Goal: Navigation & Orientation: Find specific page/section

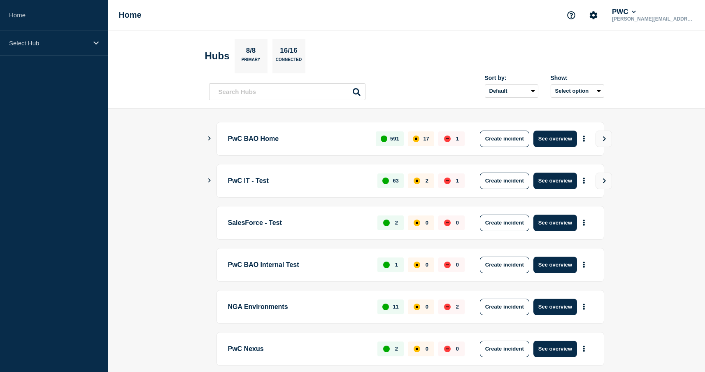
click at [210, 137] on icon "Show Connected Hubs" at bounding box center [209, 138] width 5 height 4
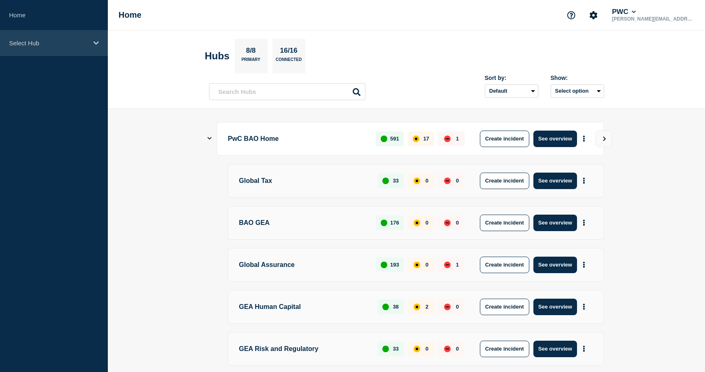
click at [57, 47] on div "Select Hub" at bounding box center [54, 42] width 108 height 25
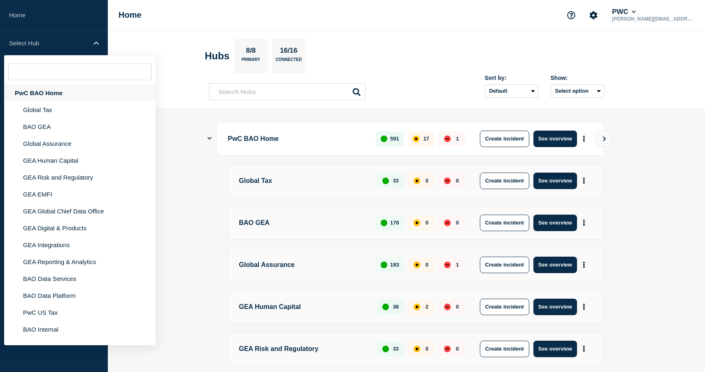
click at [51, 89] on div "PwC BAO Home" at bounding box center [79, 92] width 151 height 17
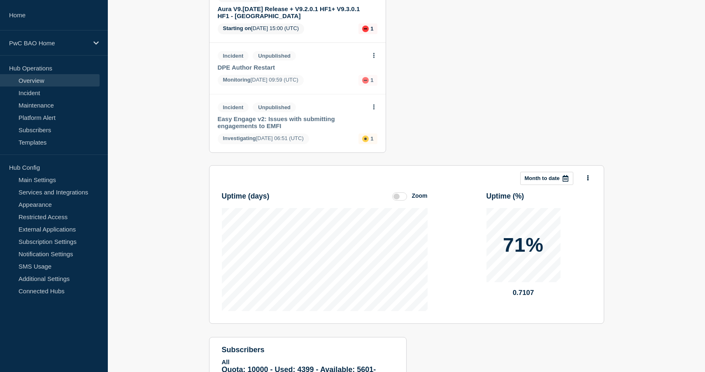
scroll to position [707, 0]
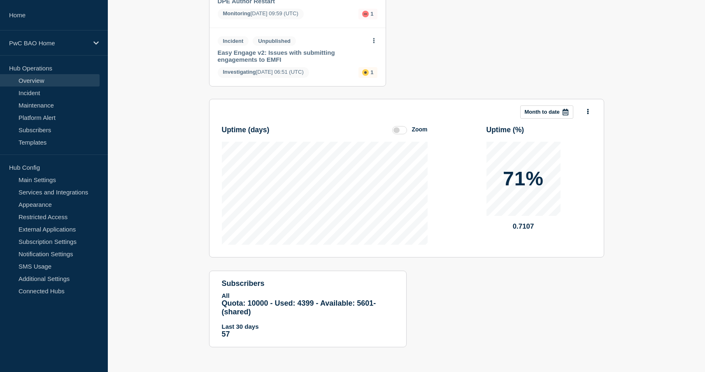
click at [566, 109] on icon at bounding box center [565, 112] width 7 height 7
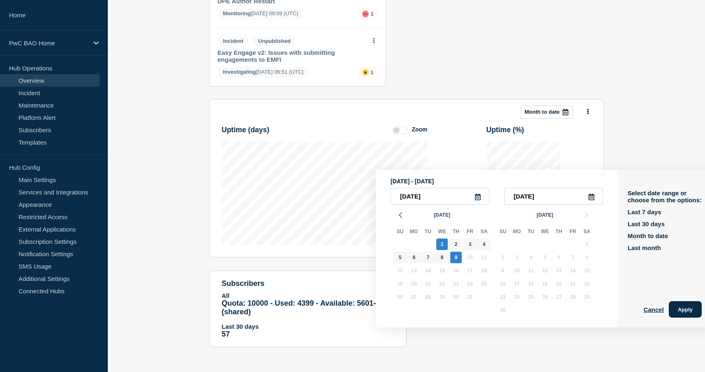
click at [476, 193] on icon at bounding box center [477, 196] width 7 height 7
click at [411, 188] on input "[DATE]" at bounding box center [439, 196] width 99 height 17
type input "[DATE]"
click at [541, 178] on p "[DATE] - [DATE]" at bounding box center [496, 181] width 212 height 7
click at [681, 301] on button "Apply" at bounding box center [685, 309] width 33 height 16
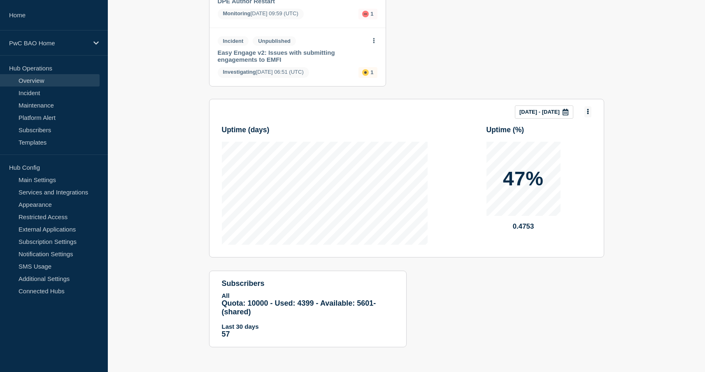
click at [585, 106] on button at bounding box center [587, 111] width 7 height 11
click at [587, 211] on button "Per service" at bounding box center [580, 215] width 36 height 8
click at [44, 105] on link "Maintenance" at bounding box center [50, 105] width 100 height 12
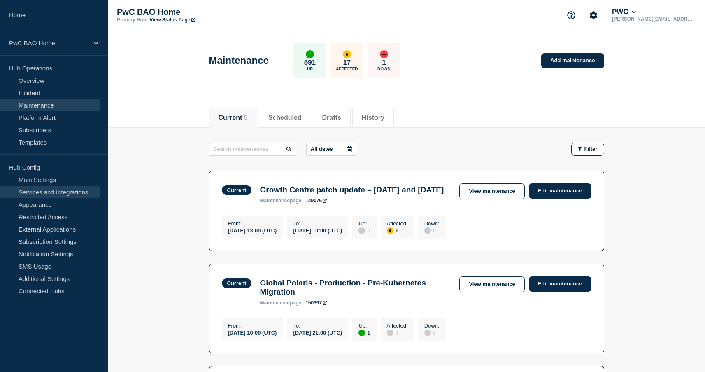
click at [52, 193] on link "Services and Integrations" at bounding box center [50, 192] width 100 height 12
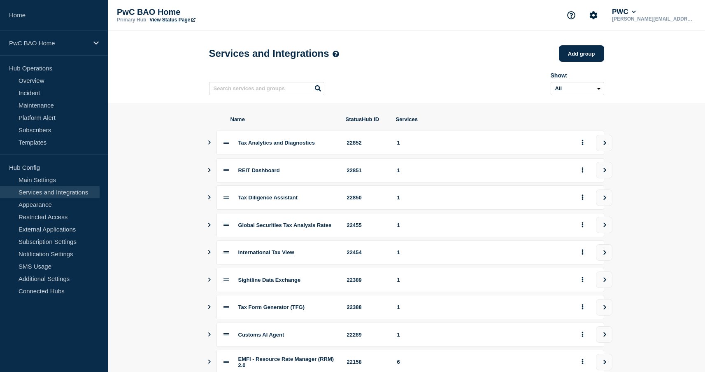
click at [211, 144] on icon "Show services" at bounding box center [209, 142] width 5 height 4
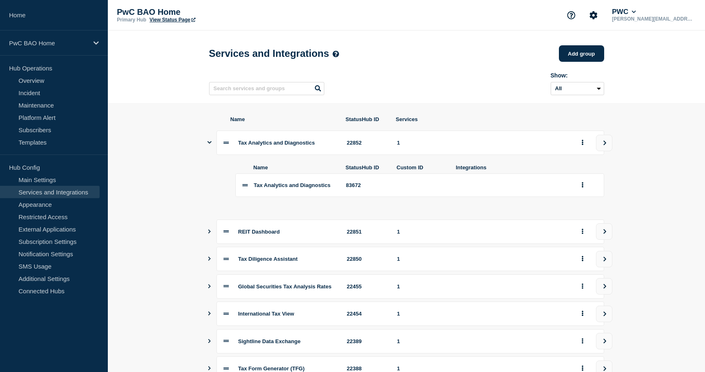
click at [209, 144] on icon "Show services" at bounding box center [209, 142] width 4 height 2
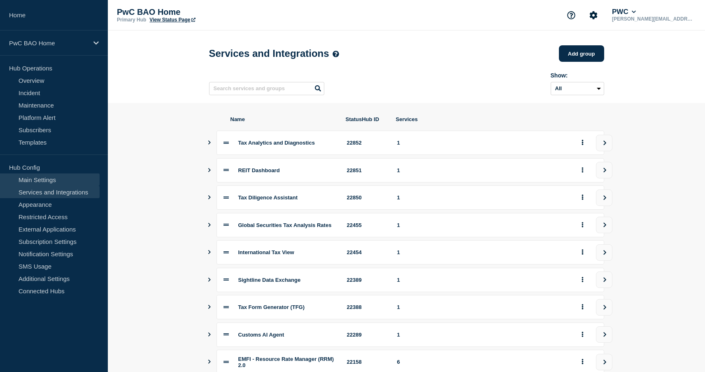
click at [67, 176] on link "Main Settings" at bounding box center [50, 179] width 100 height 12
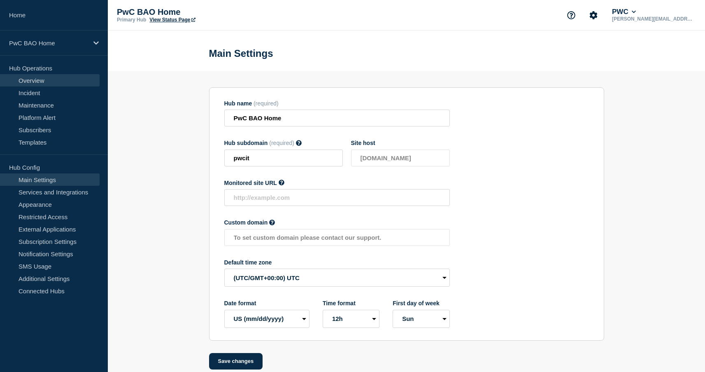
click at [51, 80] on link "Overview" at bounding box center [50, 80] width 100 height 12
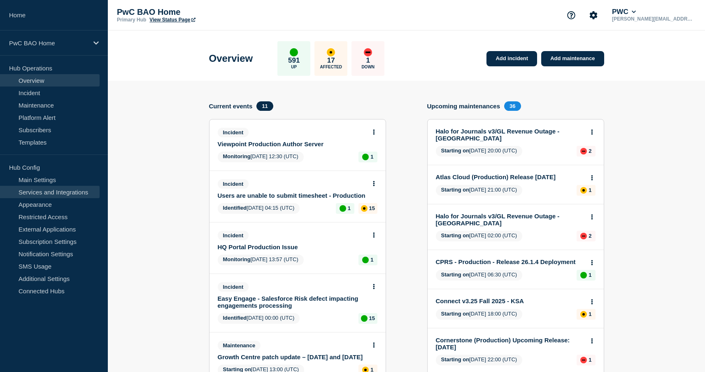
click at [43, 192] on link "Services and Integrations" at bounding box center [50, 192] width 100 height 12
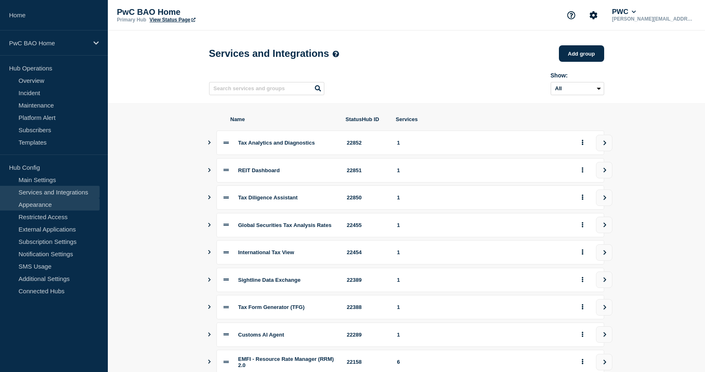
click at [46, 204] on link "Appearance" at bounding box center [50, 204] width 100 height 12
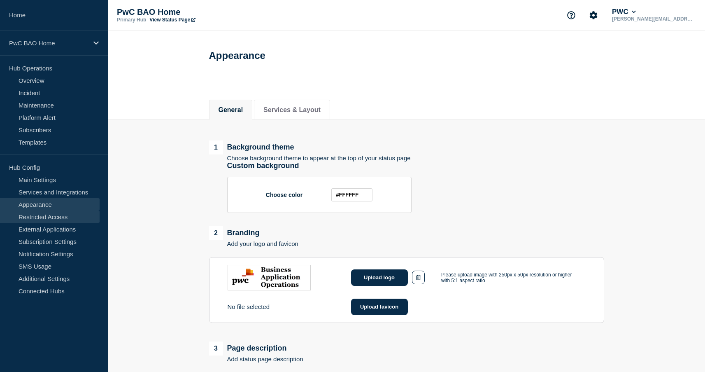
click at [54, 218] on link "Restricted Access" at bounding box center [50, 216] width 100 height 12
